Goal: Task Accomplishment & Management: Manage account settings

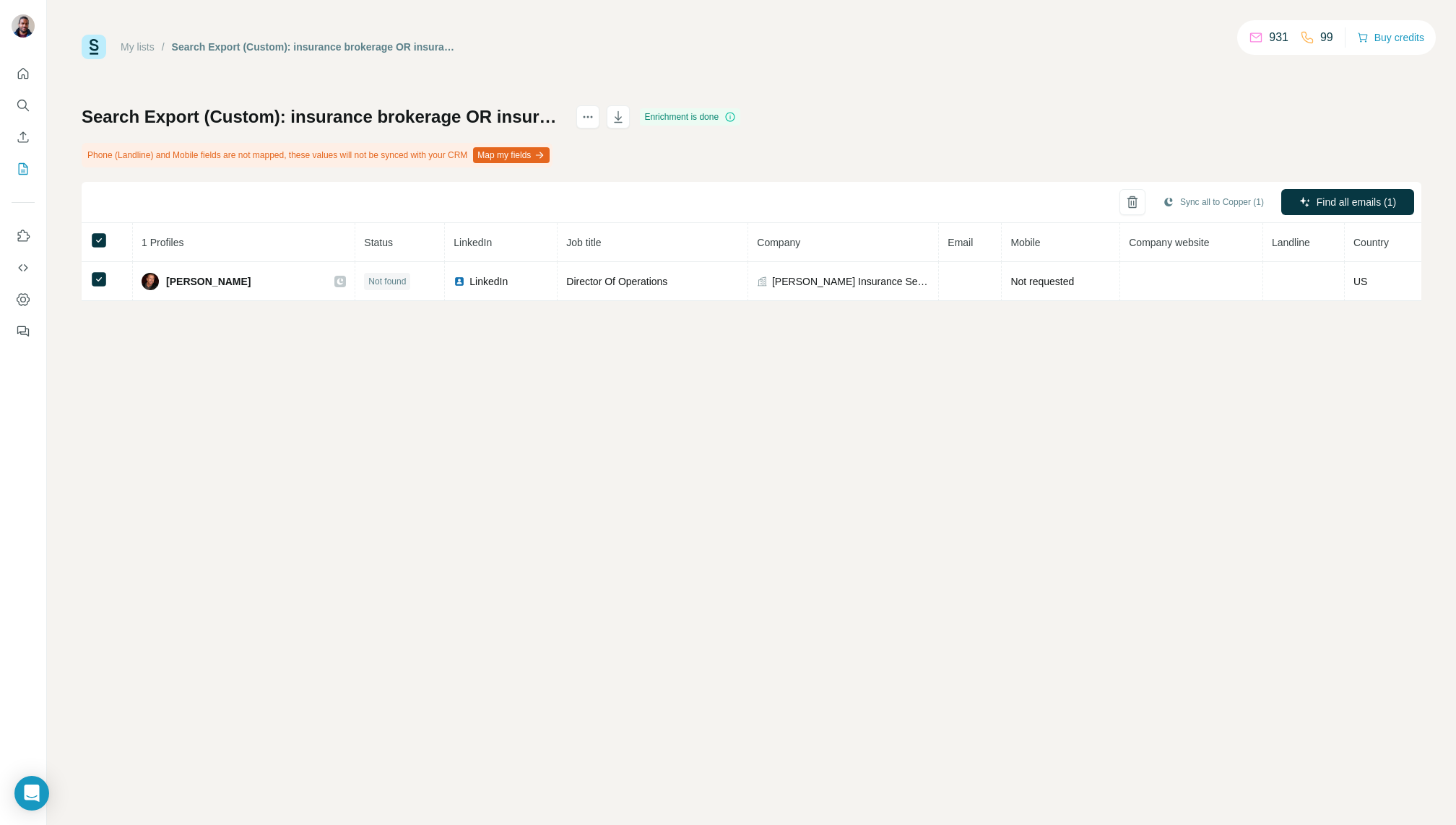
click at [203, 192] on div "Sync all to Copper (1) Find all emails (1)" at bounding box center [751, 203] width 1340 height 41
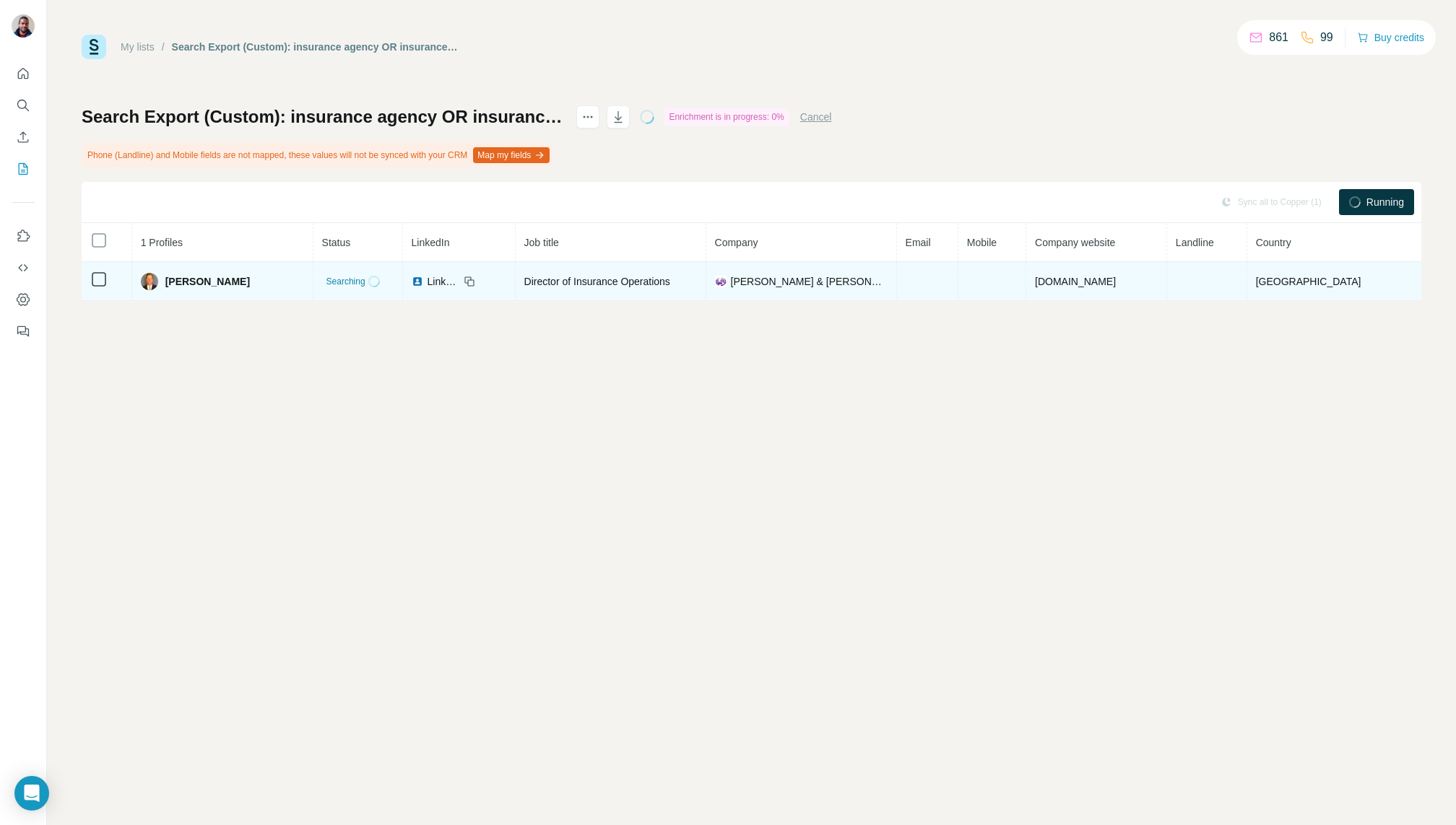
click at [411, 283] on img at bounding box center [417, 281] width 12 height 12
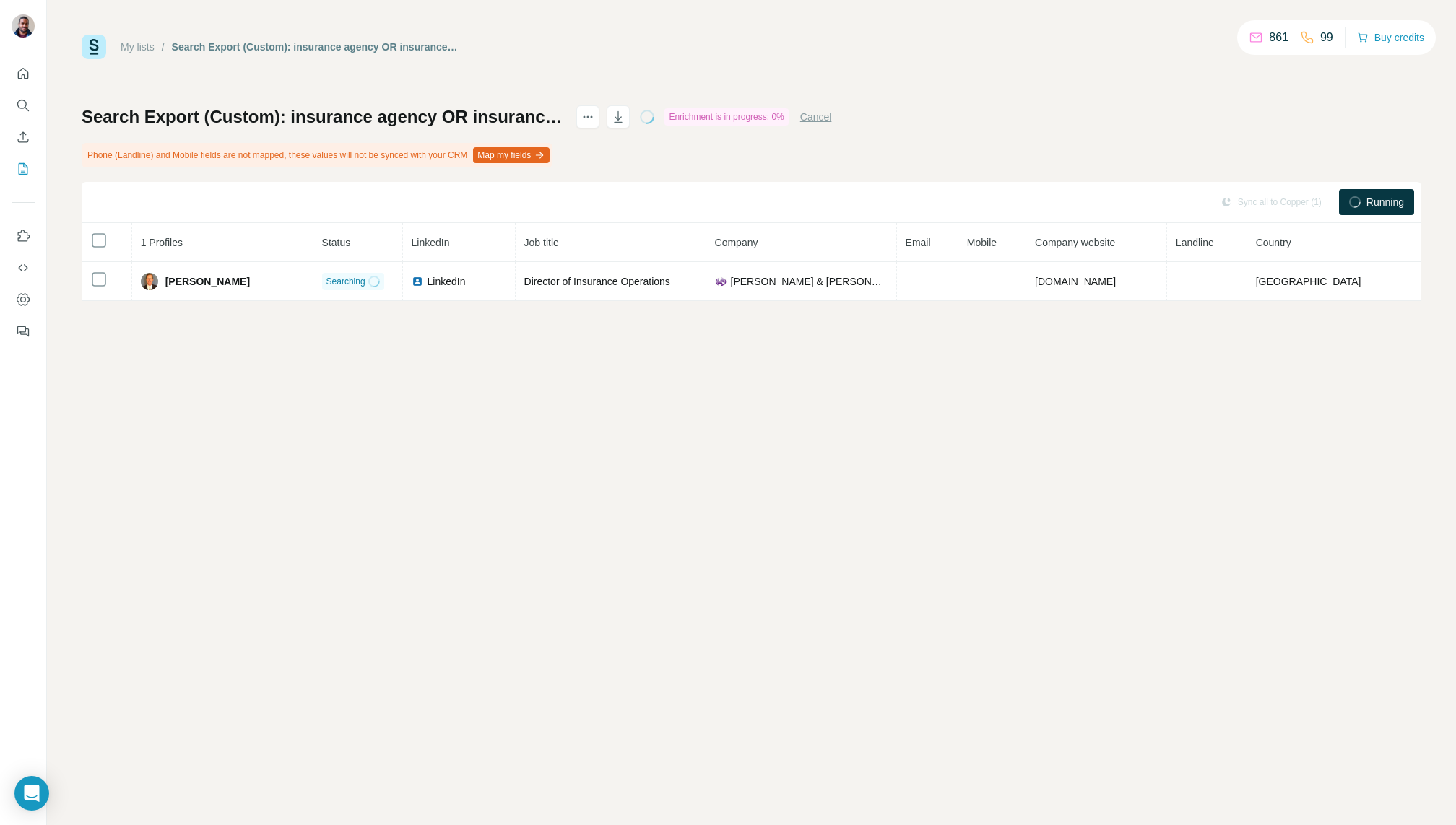
click at [128, 49] on link "My lists" at bounding box center [138, 47] width 34 height 12
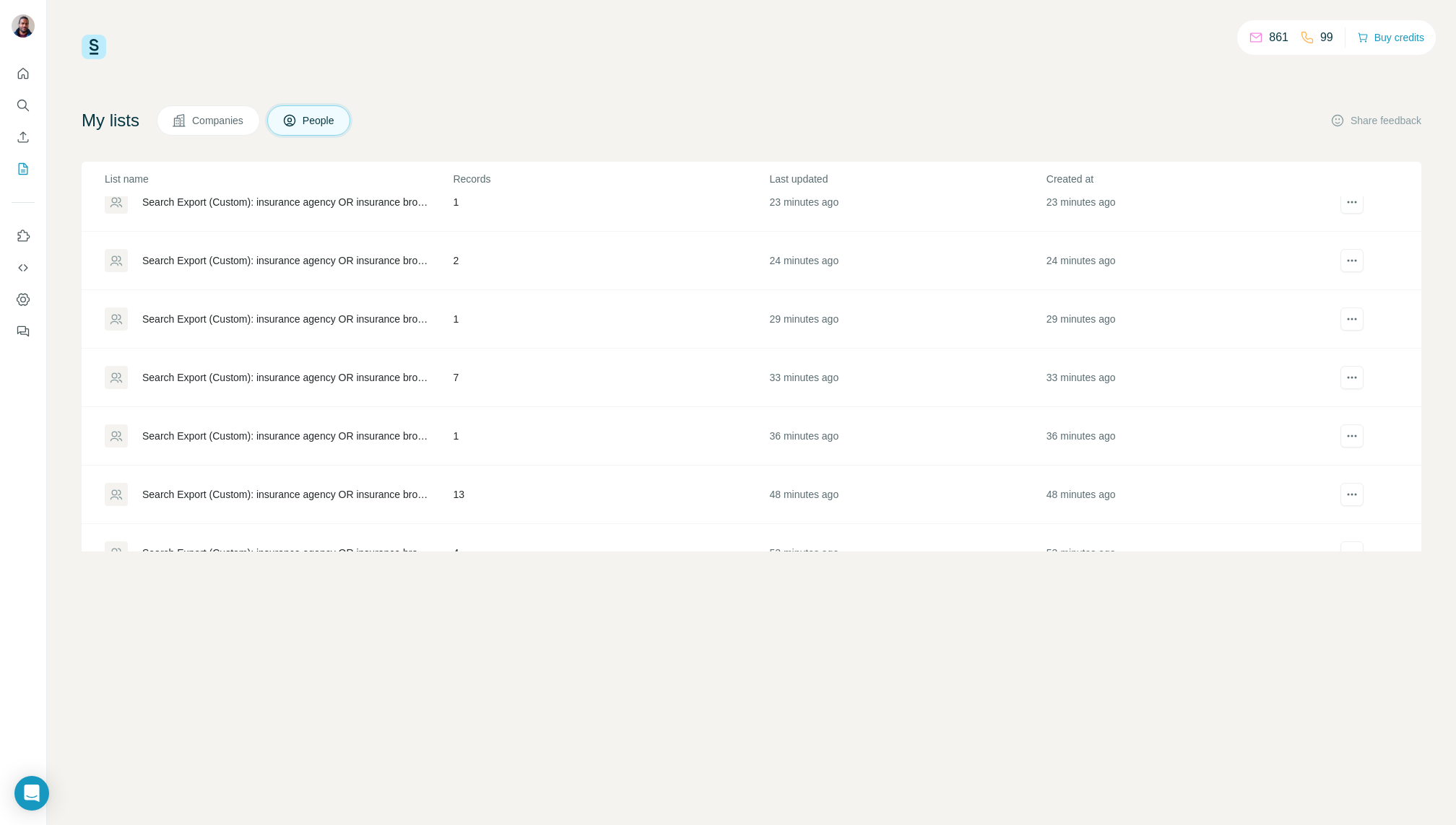
scroll to position [227, 0]
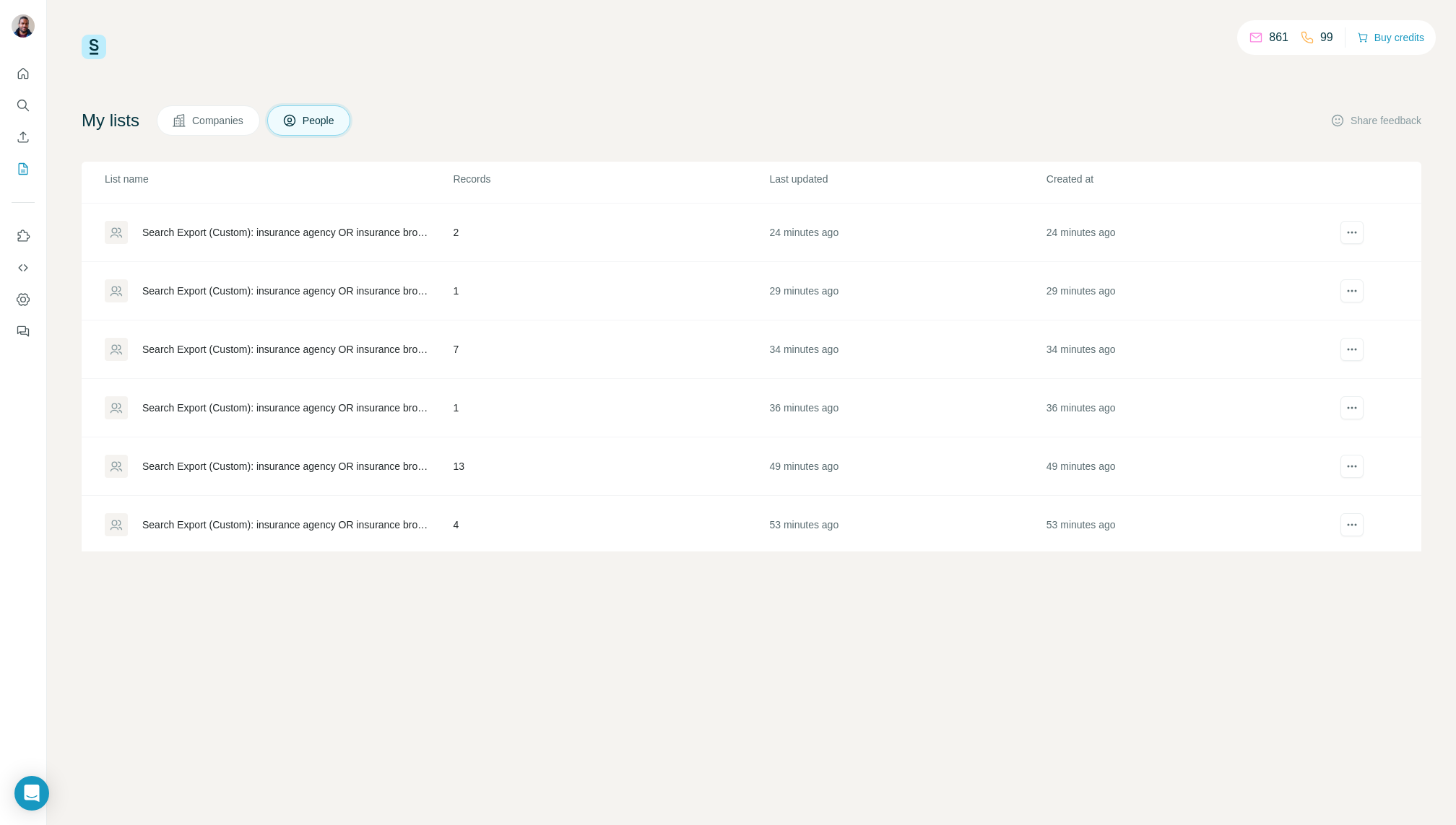
click at [705, 491] on td "13" at bounding box center [610, 466] width 317 height 59
click at [683, 518] on td "4" at bounding box center [610, 525] width 317 height 59
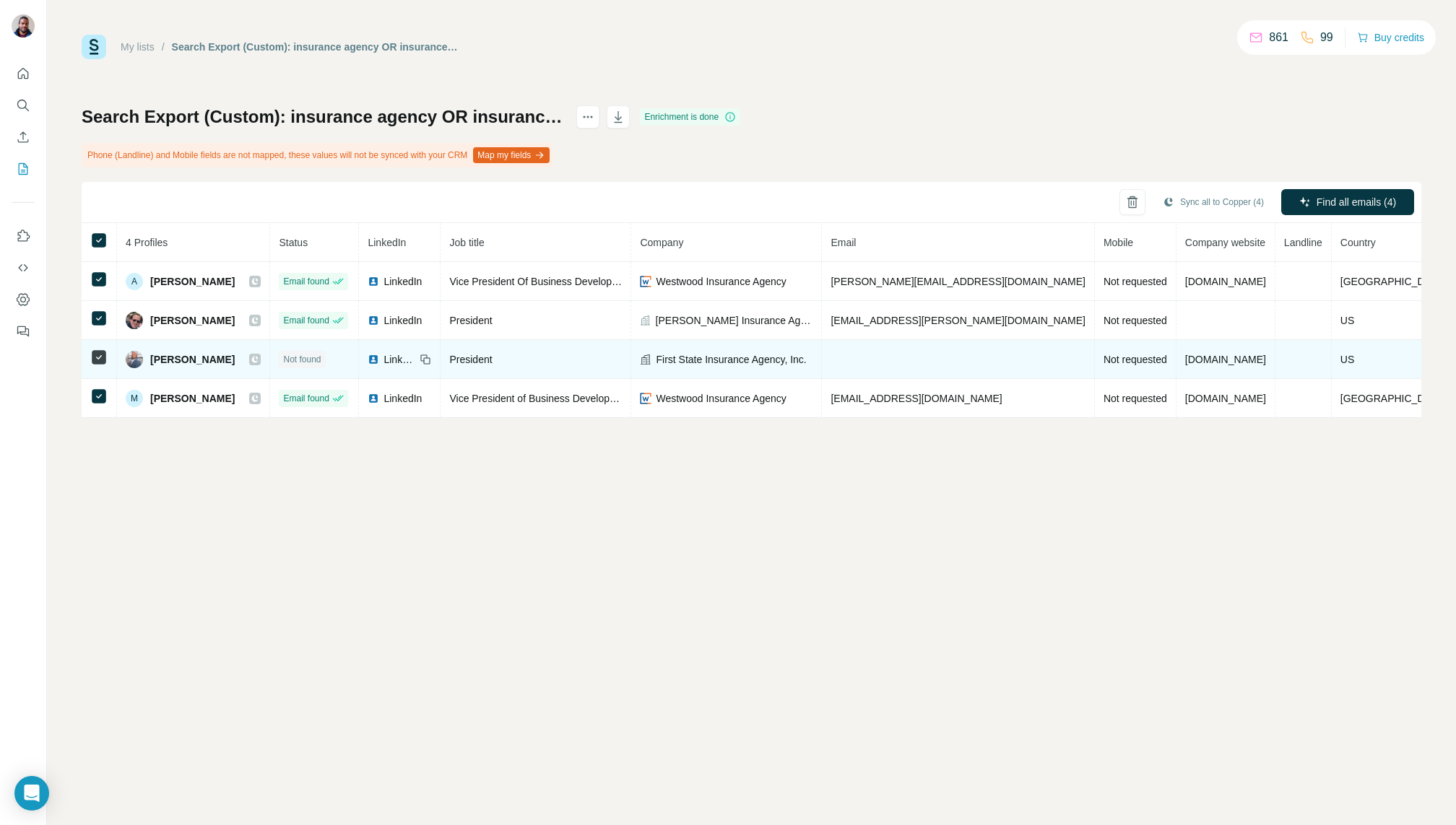
click at [254, 360] on icon at bounding box center [255, 359] width 9 height 12
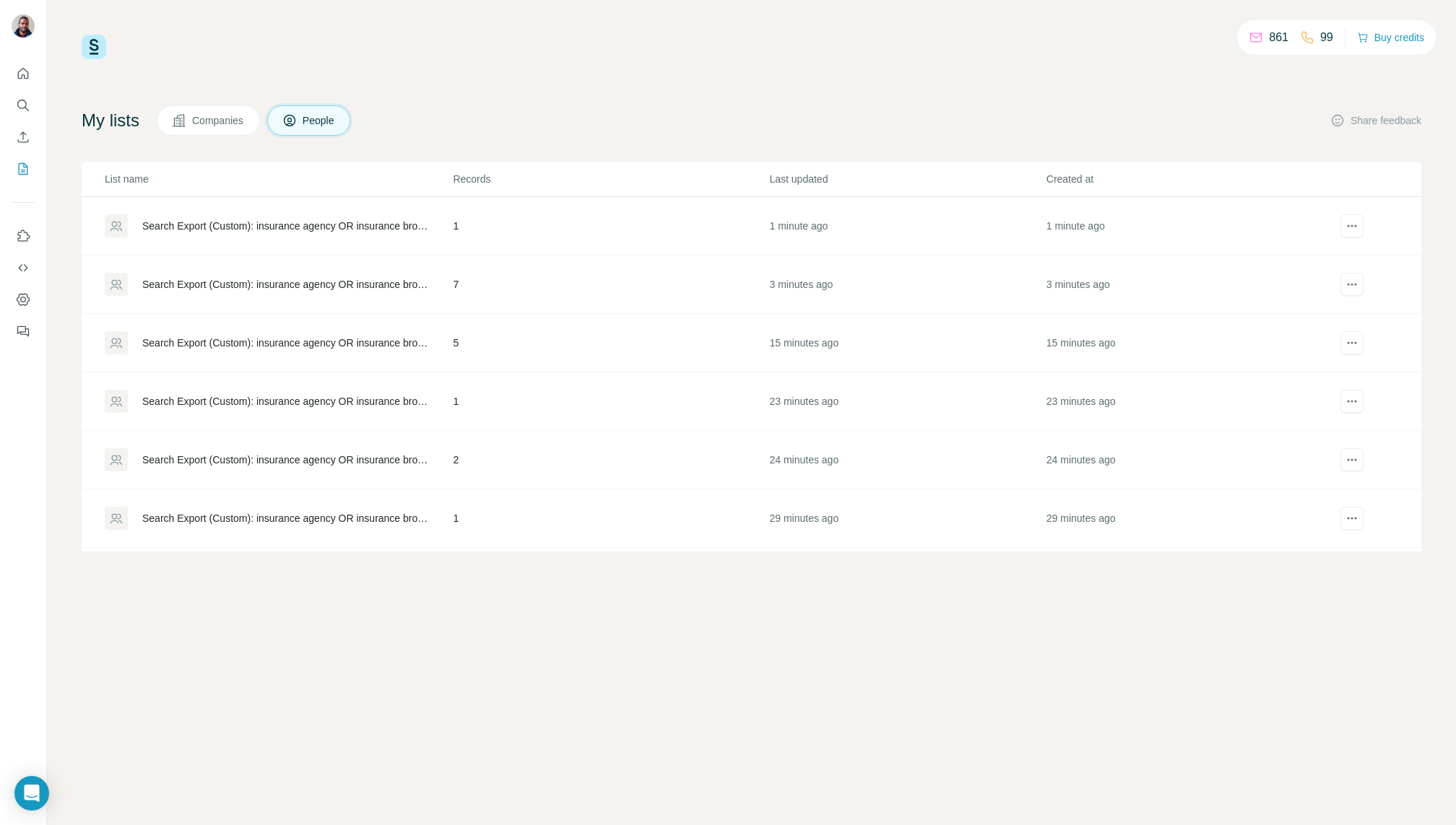
click at [285, 237] on td "Search Export (Custom): insurance agency OR insurance brokerage OR insurance br…" at bounding box center [266, 226] width 371 height 59
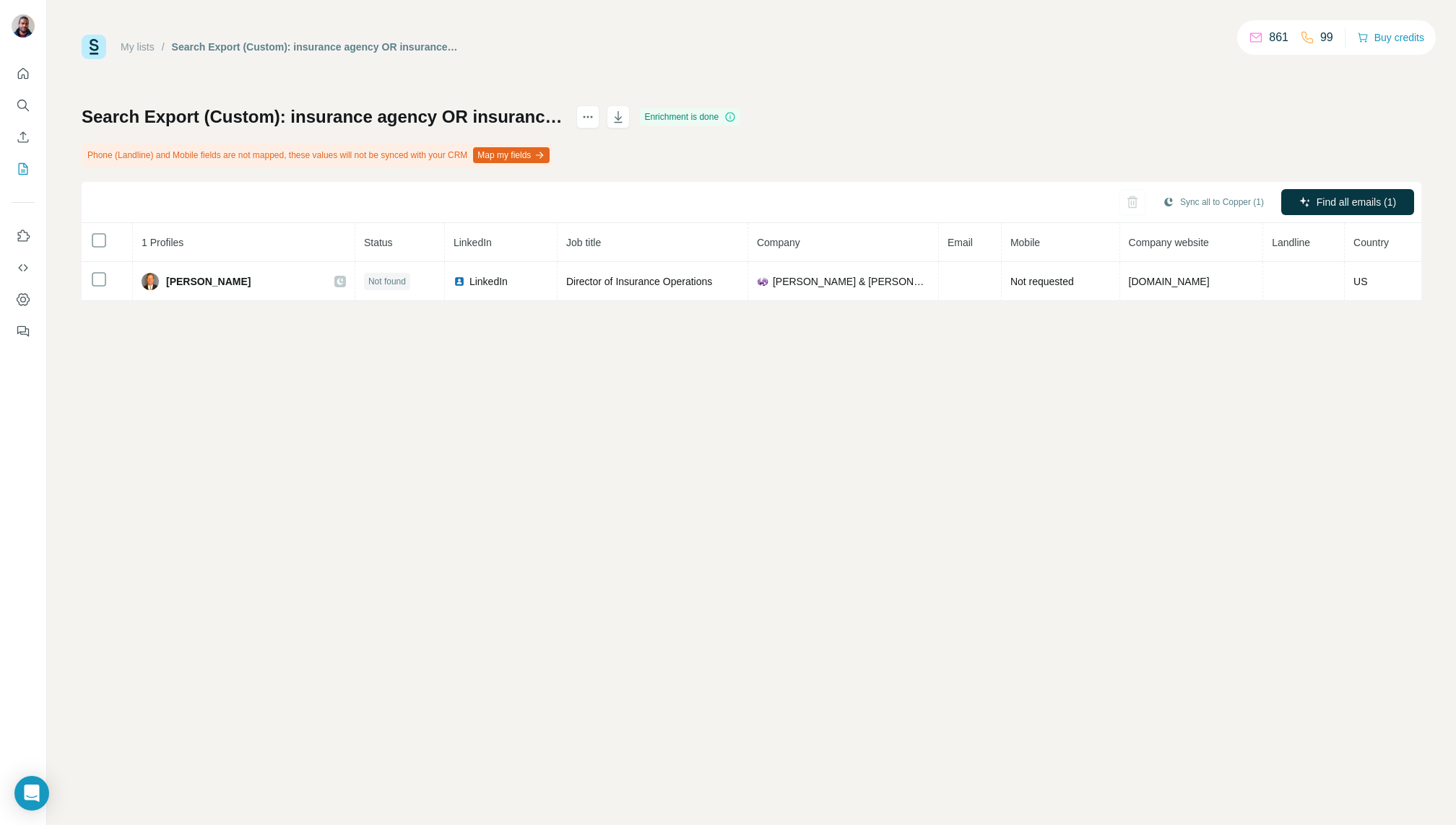
drag, startPoint x: 258, startPoint y: 246, endPoint x: 239, endPoint y: 217, distance: 34.7
click at [244, 243] on th "1 Profiles" at bounding box center [244, 242] width 223 height 39
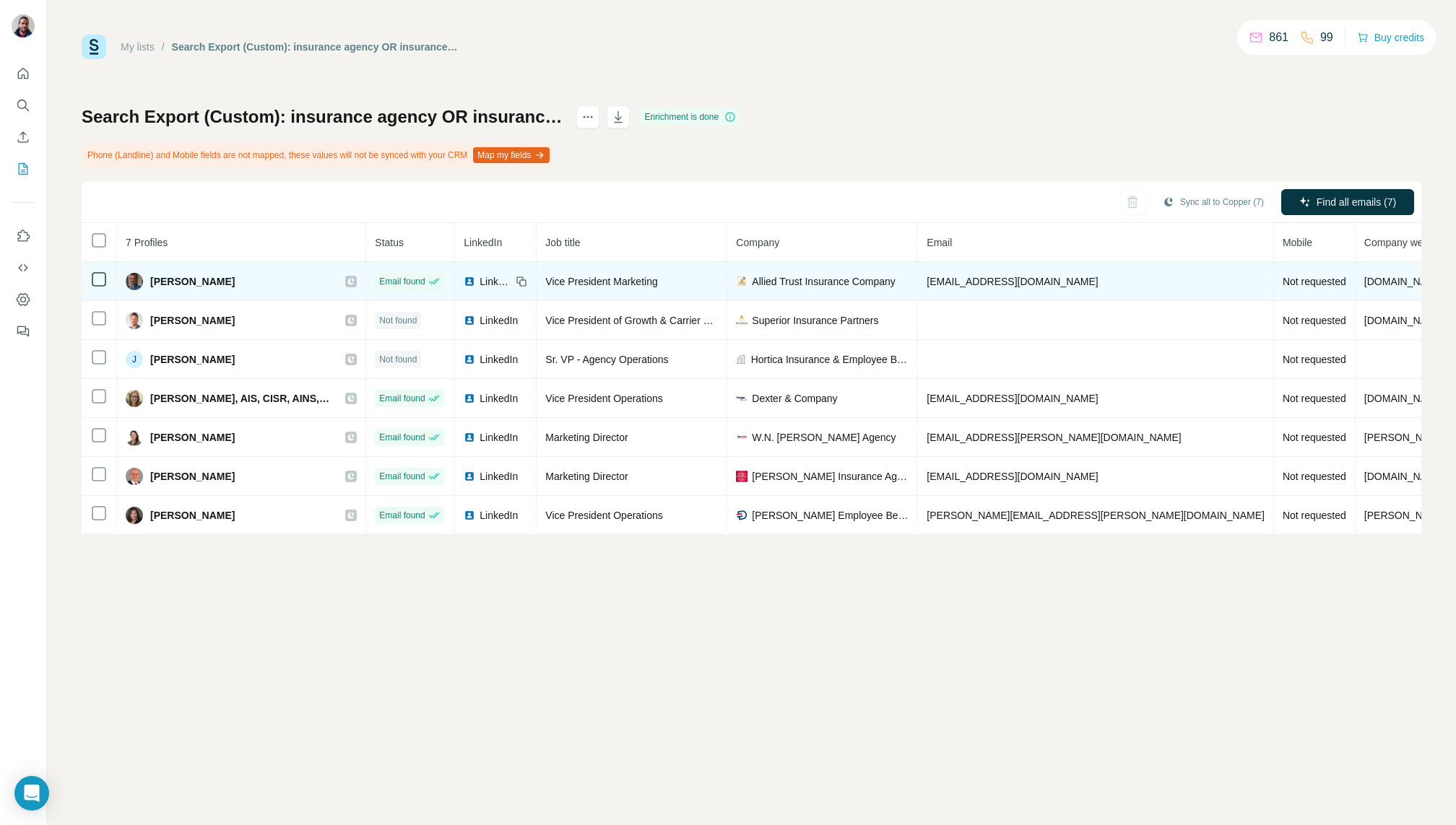
click at [355, 279] on icon at bounding box center [351, 280] width 6 height 6
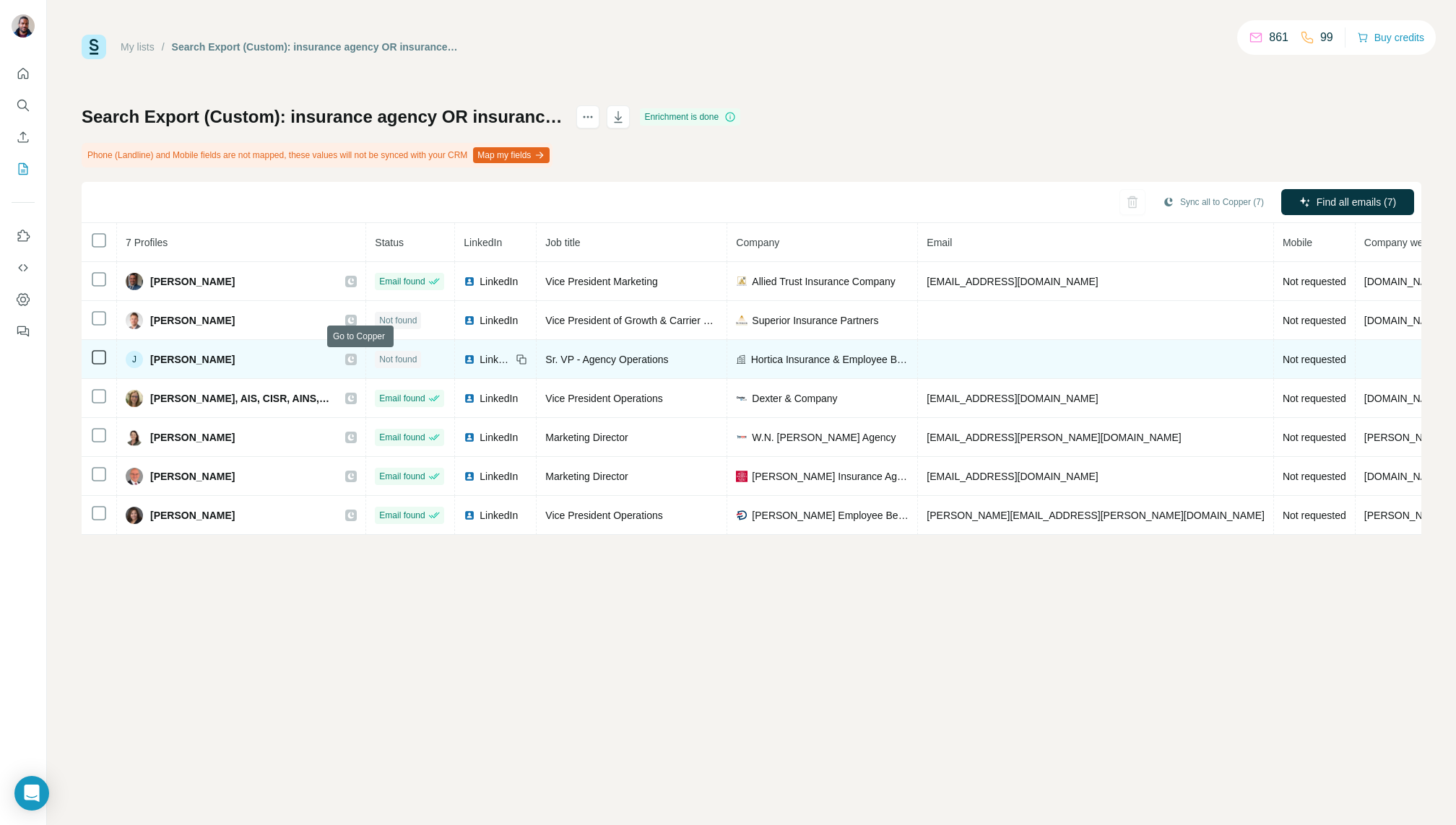
click at [355, 362] on icon at bounding box center [351, 359] width 9 height 12
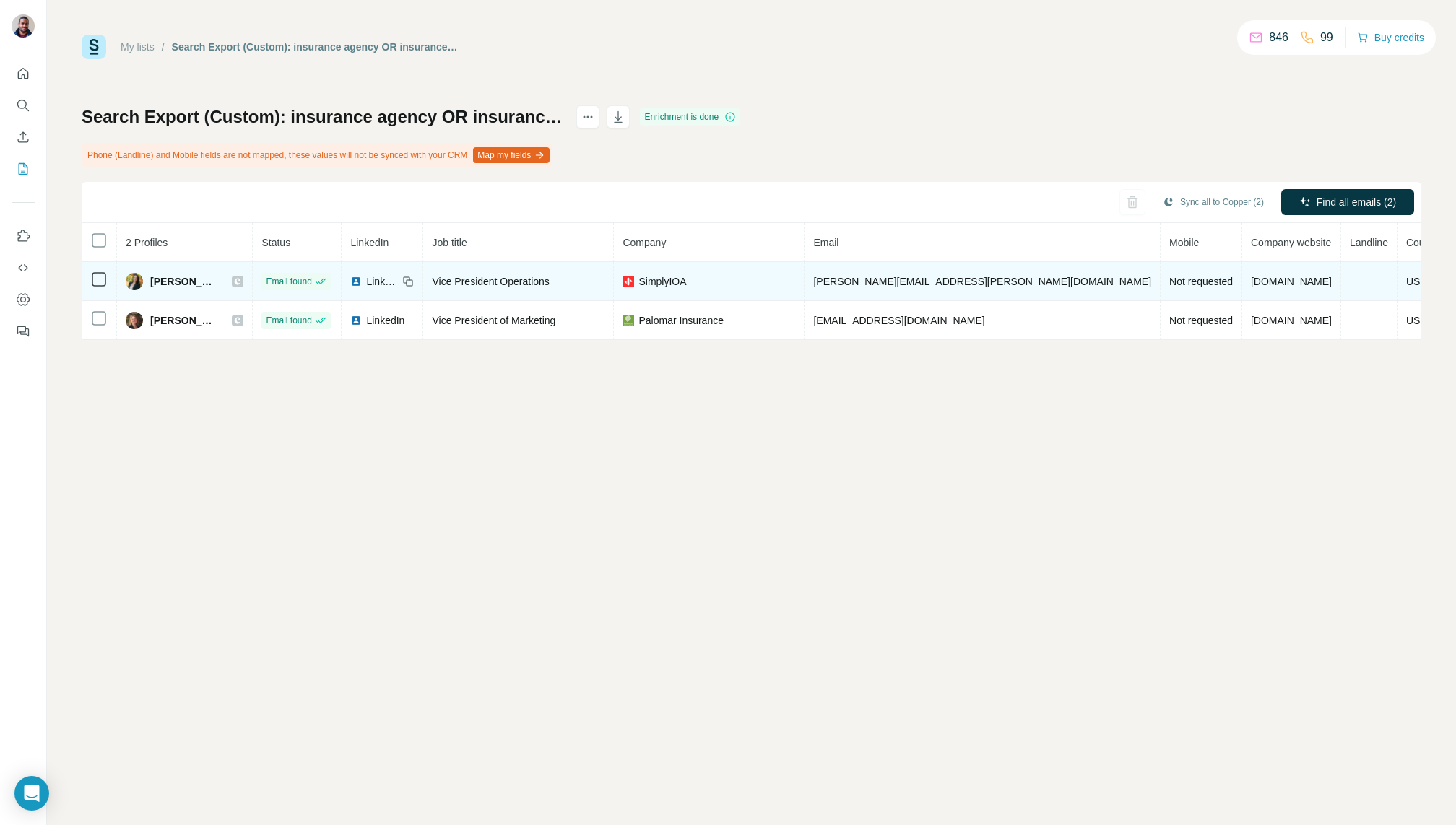
click at [241, 281] on icon at bounding box center [237, 280] width 6 height 6
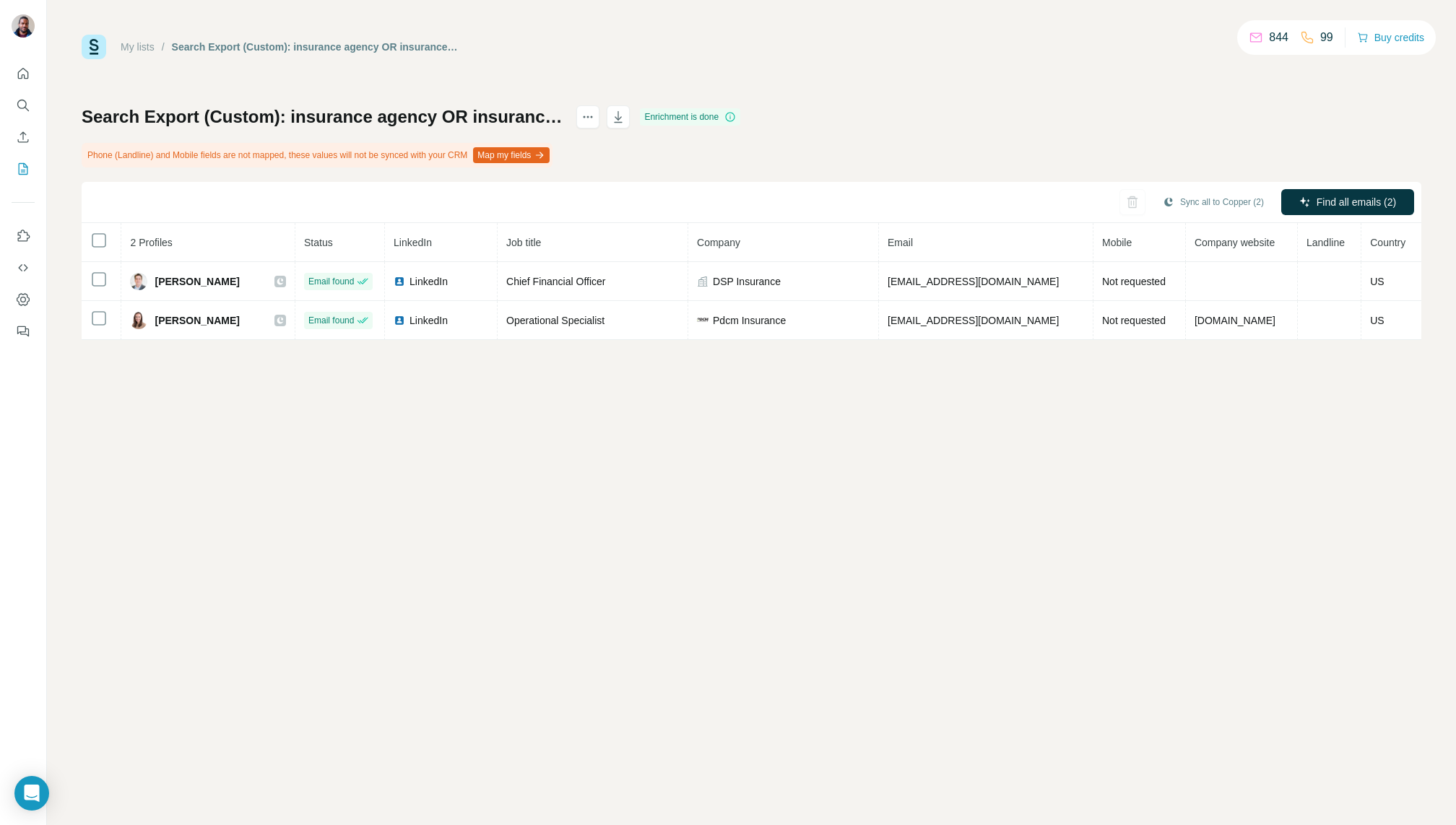
click at [212, 407] on div "My lists / Search Export (Custom): insurance agency OR insurance brokerage OR i…" at bounding box center [751, 412] width 1409 height 825
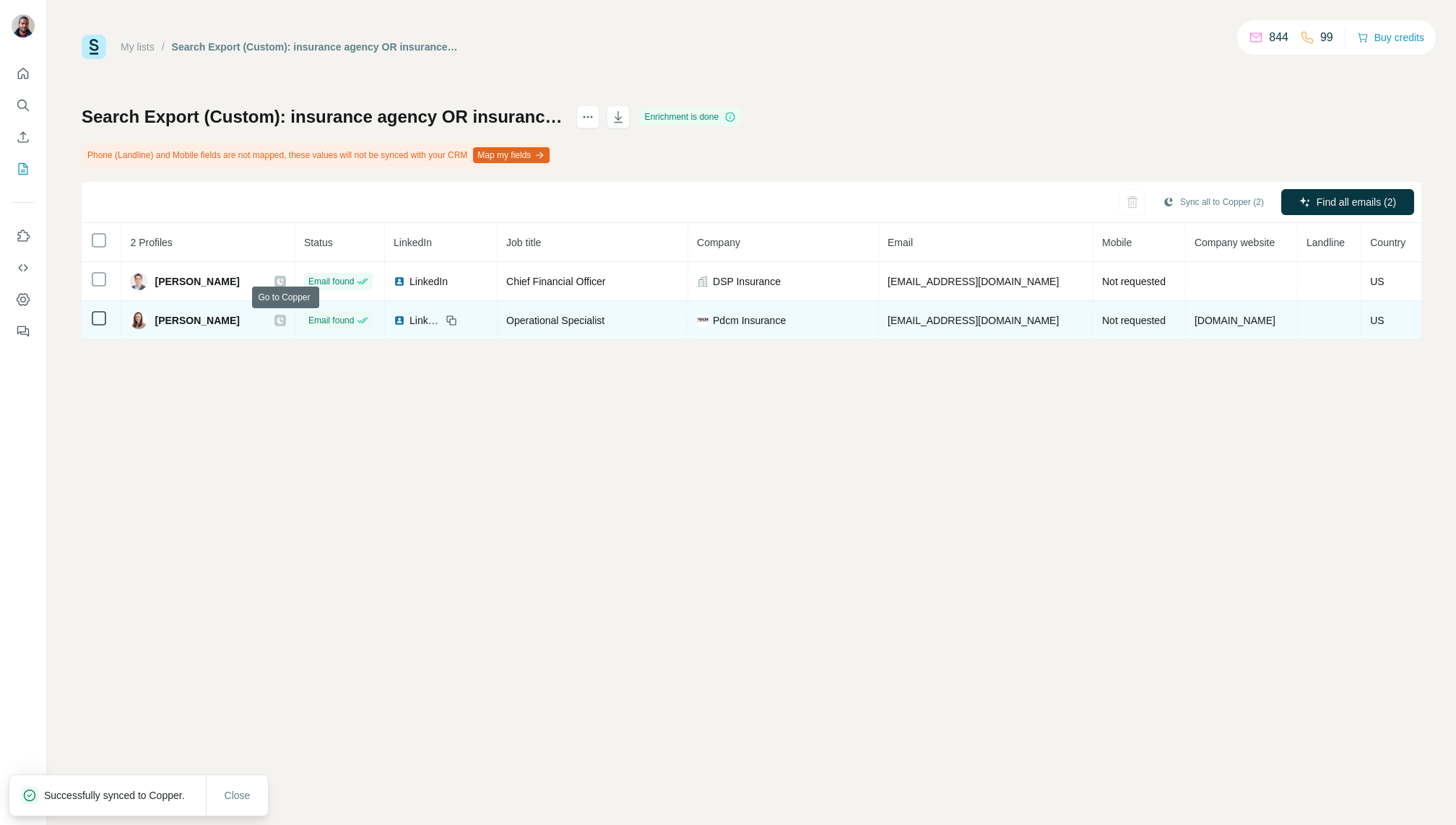
click at [284, 319] on icon at bounding box center [281, 320] width 9 height 12
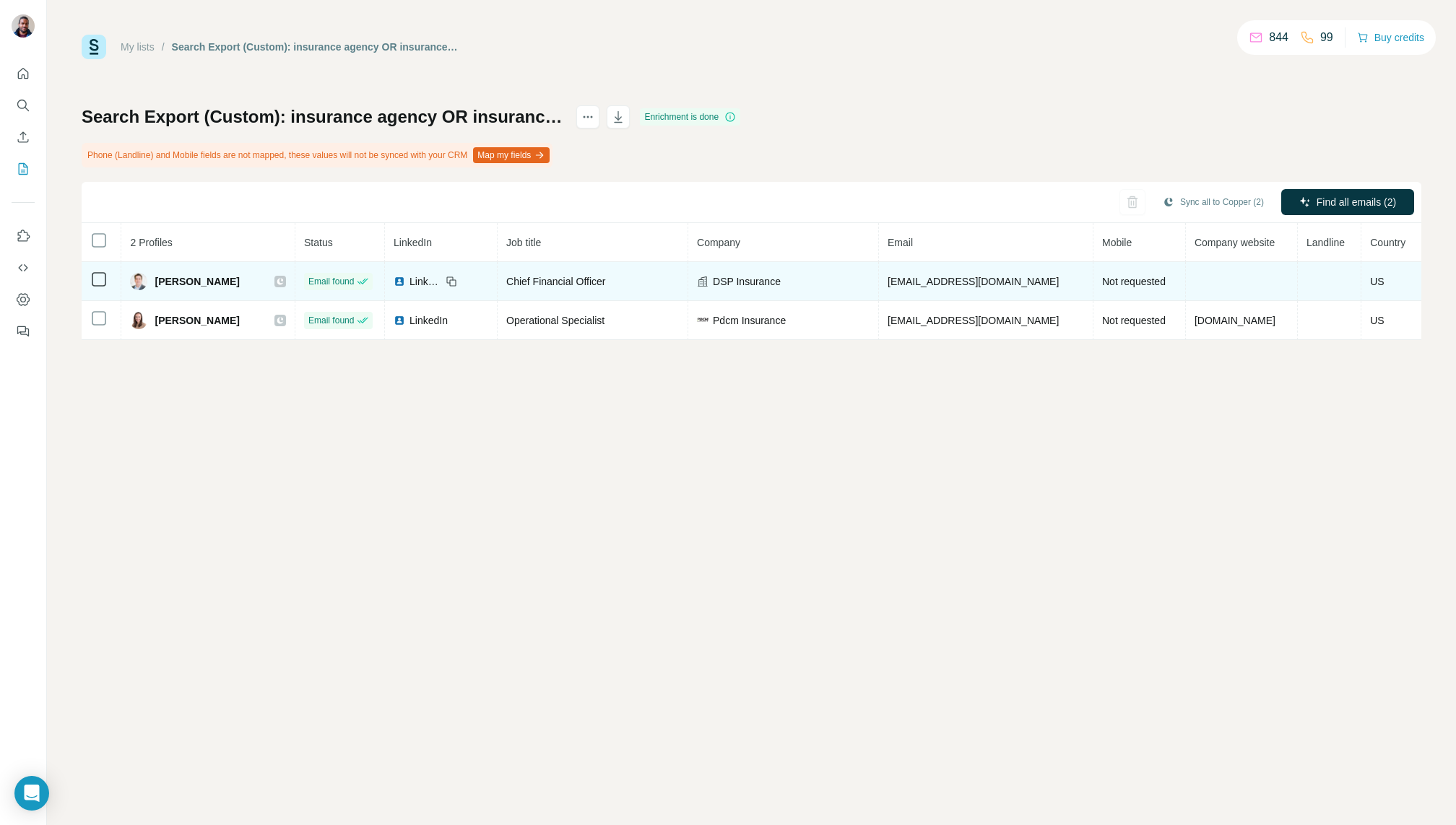
click at [284, 284] on icon at bounding box center [281, 281] width 9 height 12
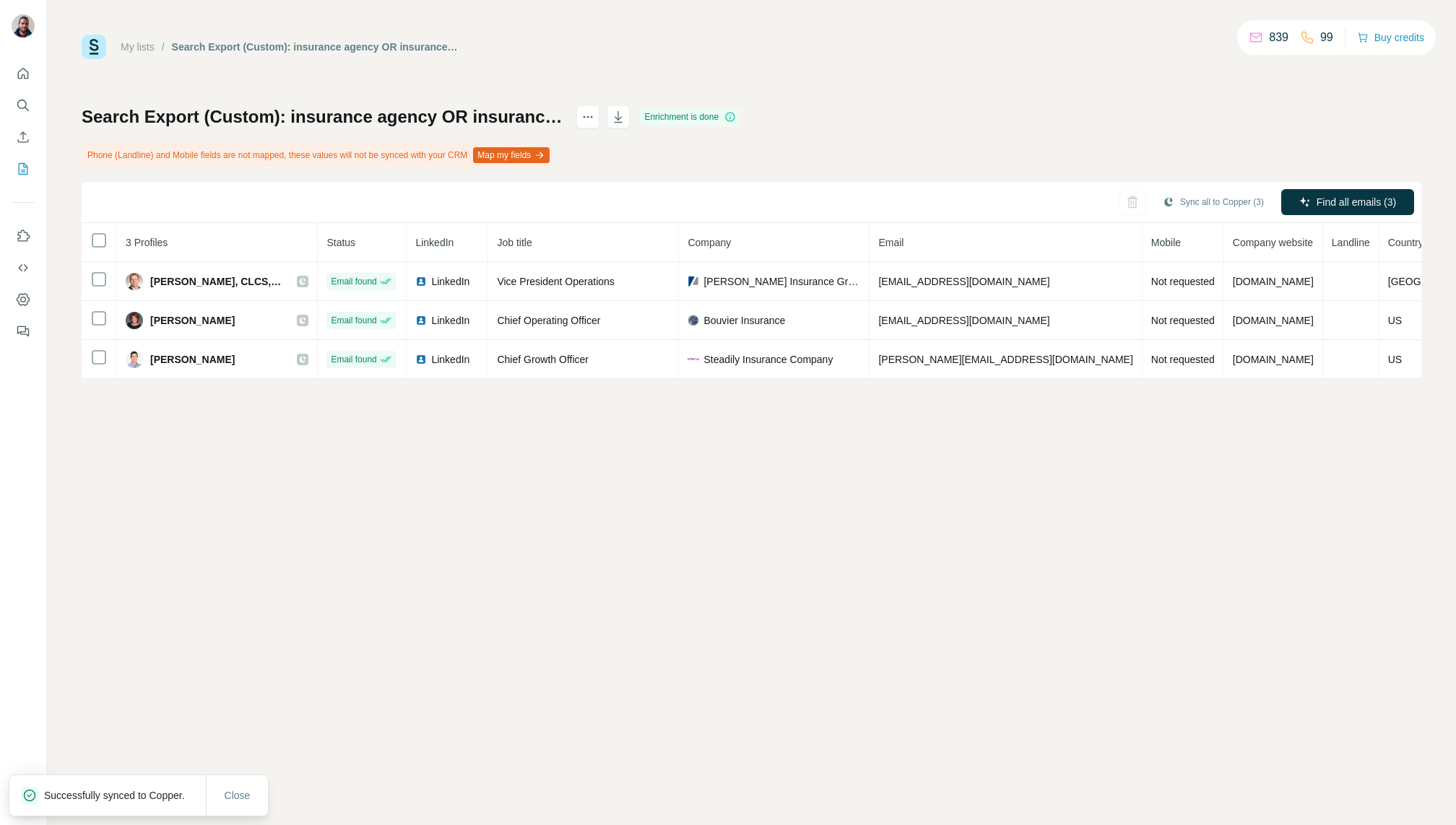
click at [299, 280] on icon at bounding box center [303, 281] width 9 height 12
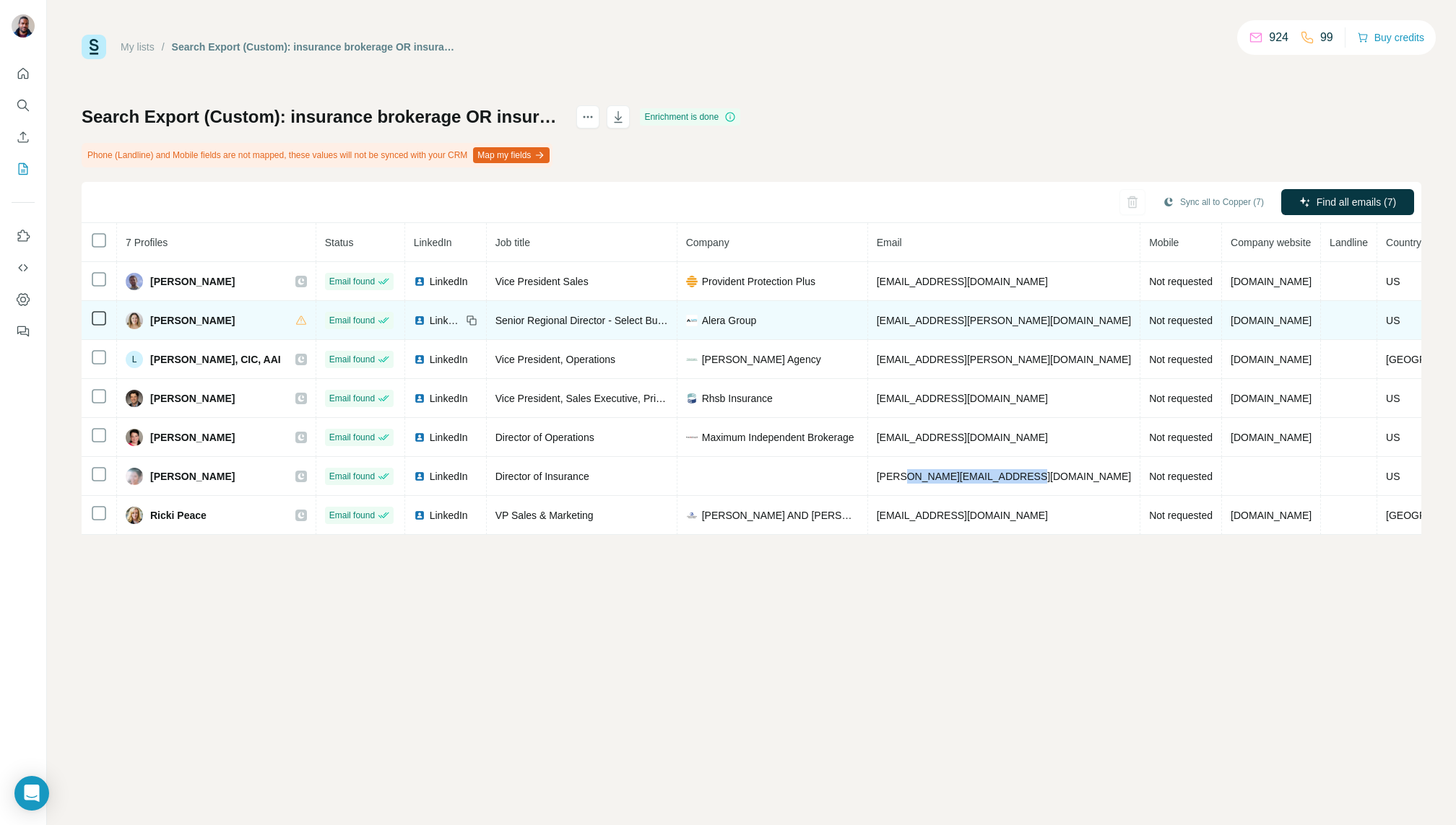
click at [414, 320] on img at bounding box center [419, 320] width 12 height 12
